Goal: Task Accomplishment & Management: Use online tool/utility

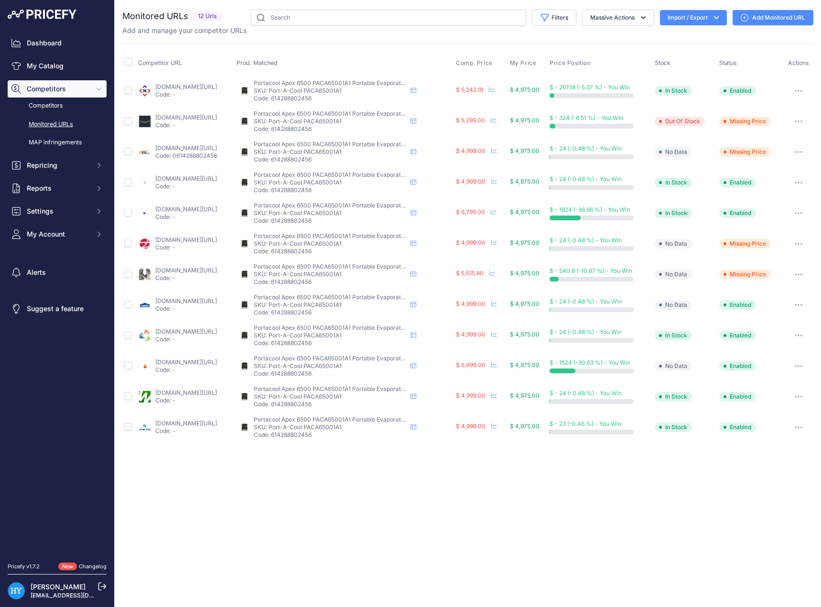
click at [501, 68] on th "Comp. Price" at bounding box center [481, 63] width 54 height 24
click at [493, 63] on span "Comp. Price" at bounding box center [474, 63] width 37 height 8
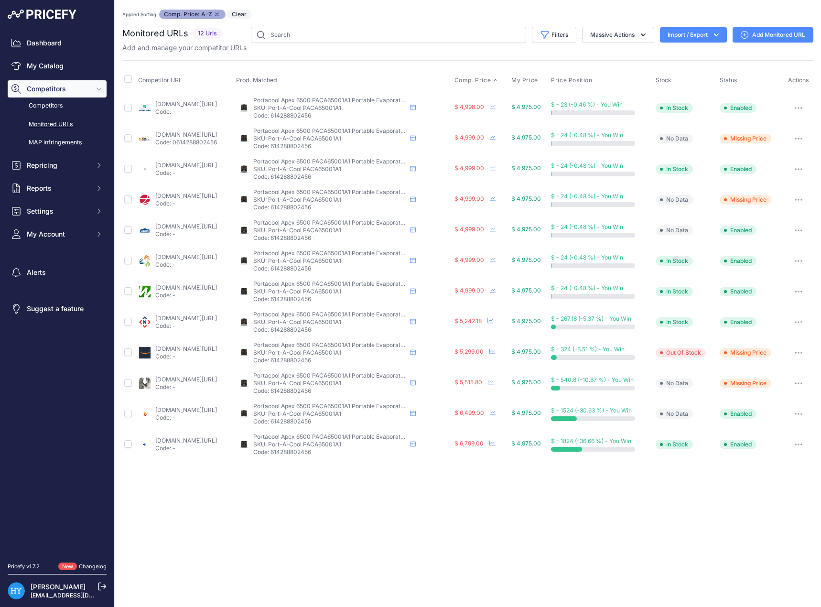
click at [217, 254] on link "[DOMAIN_NAME][URL]" at bounding box center [186, 256] width 62 height 7
